Goal: Transaction & Acquisition: Purchase product/service

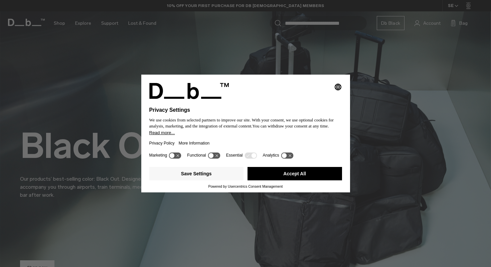
click at [266, 176] on button "Accept All" at bounding box center [295, 173] width 95 height 13
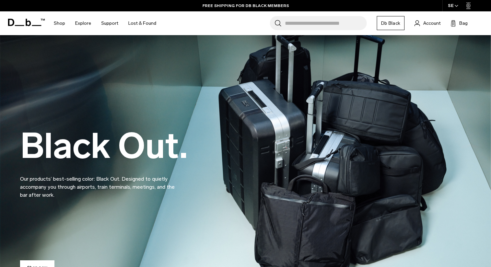
click at [339, 5] on icon "button" at bounding box center [457, 6] width 4 height 2
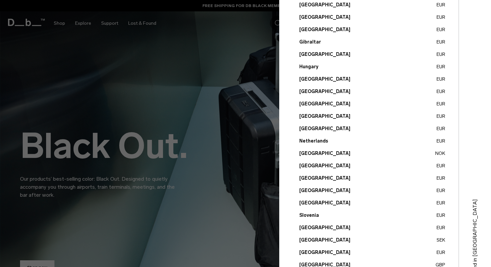
scroll to position [226, 0]
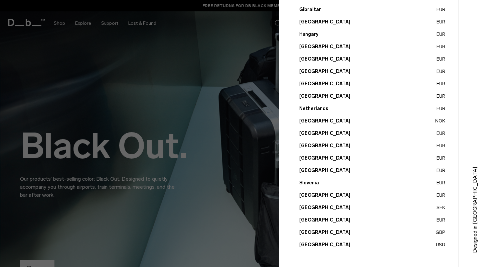
click at [310, 206] on button "Sweden SEK" at bounding box center [373, 207] width 146 height 7
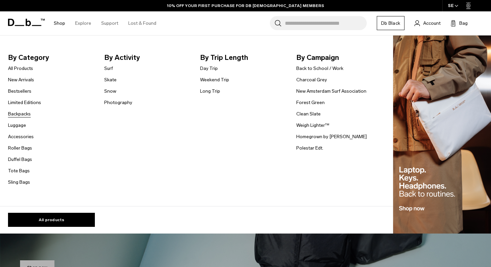
click at [21, 113] on link "Backpacks" at bounding box center [19, 113] width 23 height 7
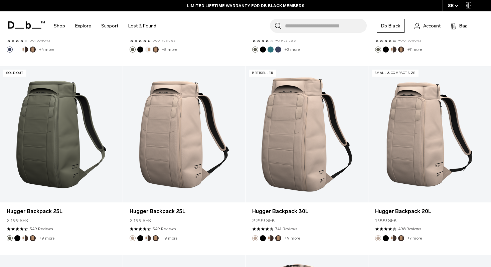
scroll to position [1611, 0]
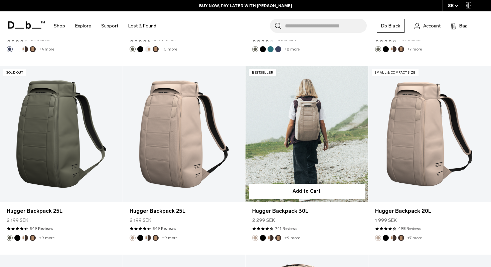
click at [317, 128] on link "Hugger Backpack 30L" at bounding box center [307, 134] width 123 height 136
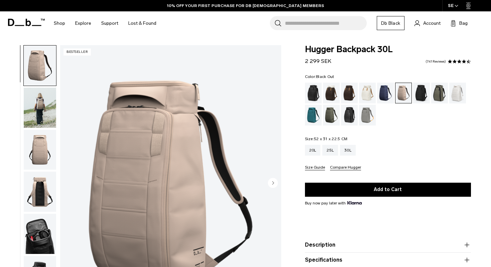
click at [313, 92] on div "Black Out" at bounding box center [313, 93] width 17 height 21
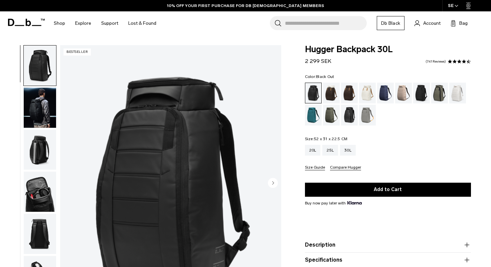
click at [332, 92] on div "Cappuccino" at bounding box center [331, 93] width 17 height 21
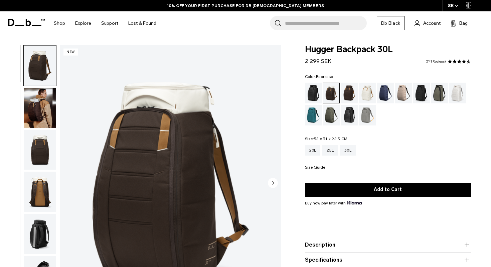
click at [349, 91] on div "Espresso" at bounding box center [349, 93] width 17 height 21
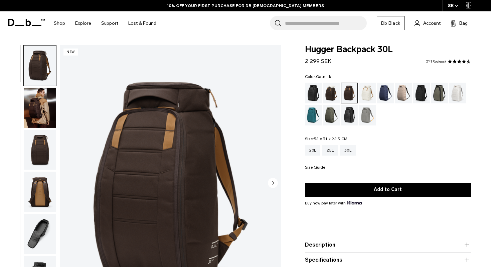
click at [367, 91] on div "Oatmilk" at bounding box center [367, 93] width 17 height 21
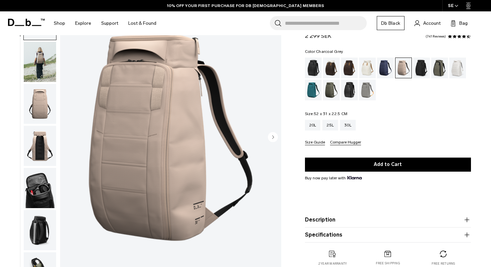
click at [424, 71] on div "Charcoal Grey" at bounding box center [421, 67] width 17 height 21
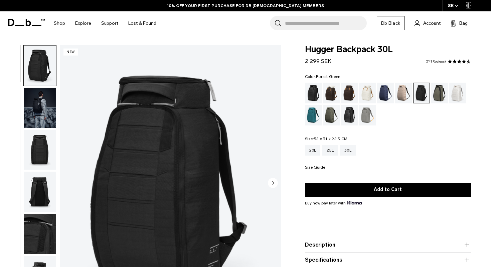
click at [440, 91] on div "Forest Green" at bounding box center [440, 93] width 17 height 21
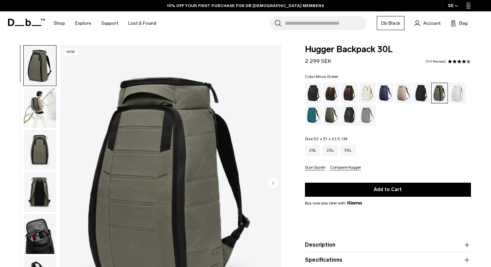
click at [333, 115] on div "Moss Green" at bounding box center [331, 115] width 17 height 21
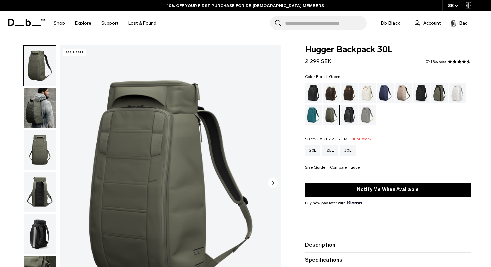
click at [440, 92] on div "Forest Green" at bounding box center [440, 93] width 17 height 21
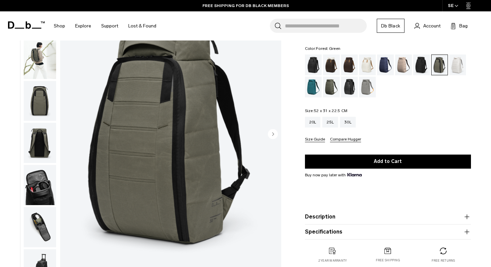
scroll to position [40, 0]
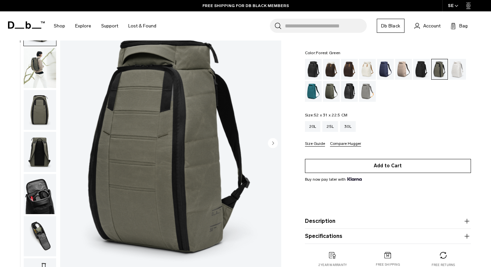
click at [390, 167] on button "Add to Cart" at bounding box center [388, 166] width 166 height 14
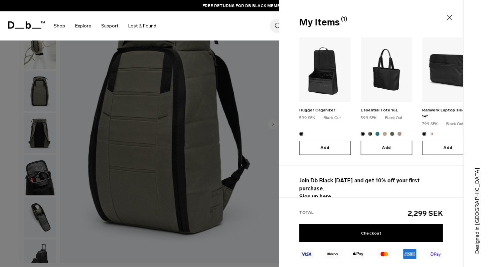
scroll to position [58, 0]
click at [328, 193] on strong "Sign up here." at bounding box center [316, 196] width 33 height 6
click at [315, 177] on strong "Join Db Black [DATE] and get 10% off your first purchase" at bounding box center [360, 184] width 121 height 14
click at [308, 193] on strong "Sign up here." at bounding box center [316, 196] width 33 height 6
click at [313, 193] on strong "Sign up here." at bounding box center [316, 196] width 33 height 6
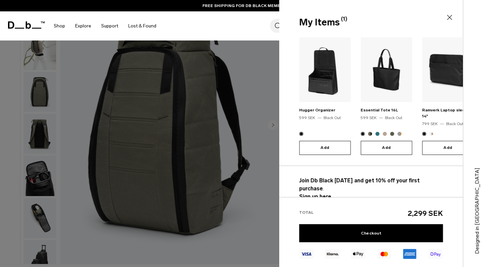
click at [451, 16] on icon at bounding box center [450, 17] width 8 height 8
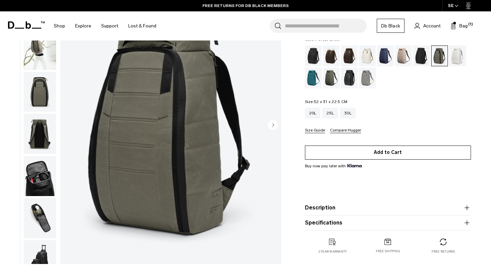
click at [377, 153] on button "Add to Cart" at bounding box center [388, 152] width 166 height 14
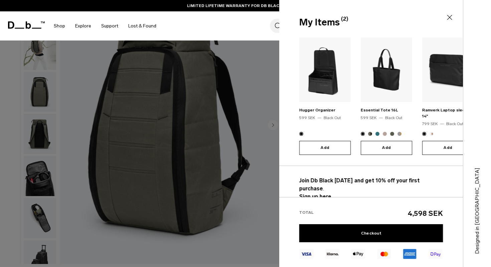
click at [387, 177] on strong "Join Db Black [DATE] and get 10% off your first purchase" at bounding box center [360, 184] width 121 height 14
click at [318, 193] on strong "Sign up here." at bounding box center [316, 196] width 33 height 6
click at [304, 193] on strong "Sign up here." at bounding box center [316, 196] width 33 height 6
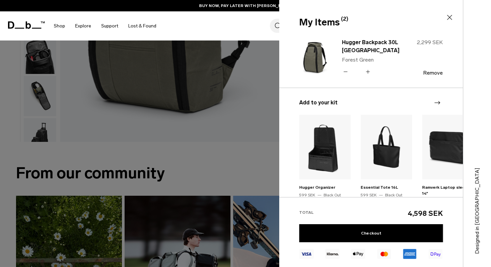
click at [346, 71] on icon at bounding box center [346, 72] width 6 height 10
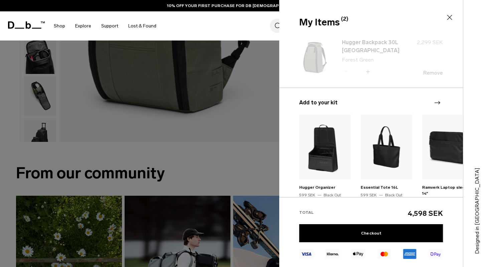
scroll to position [77, 0]
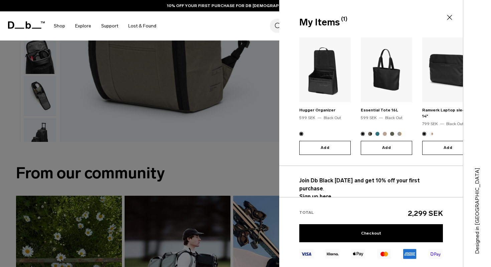
click at [317, 193] on strong "Sign up here." at bounding box center [316, 196] width 33 height 6
click at [372, 233] on link "Checkout" at bounding box center [372, 233] width 144 height 18
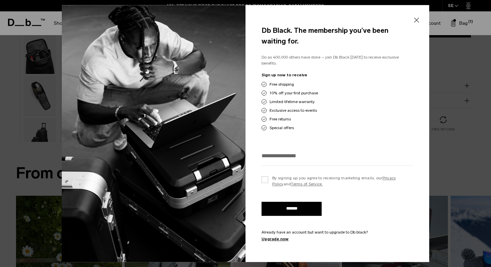
click at [417, 21] on button "Close" at bounding box center [416, 20] width 8 height 14
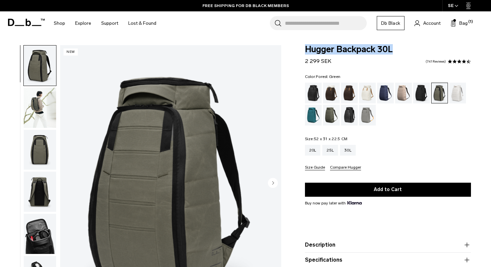
drag, startPoint x: 395, startPoint y: 51, endPoint x: 301, endPoint y: 47, distance: 95.0
click at [301, 47] on div "Hugger Backpack 30L 2 299 SEK 4.6 star rating 741 Reviews Color: Forest Green O…" at bounding box center [388, 174] width 206 height 259
copy span "Hugger Backpack 30L"
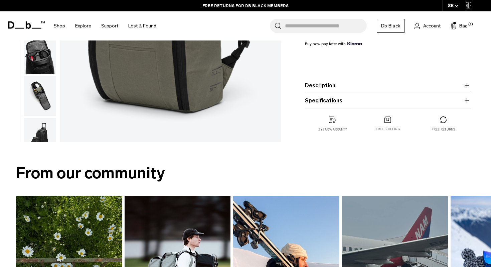
scroll to position [58, 0]
